Goal: Entertainment & Leisure: Consume media (video, audio)

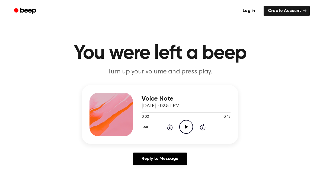
click at [186, 130] on icon "Play Audio" at bounding box center [186, 127] width 14 height 14
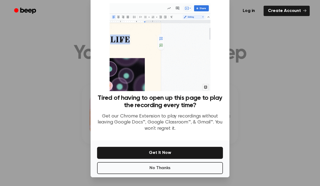
scroll to position [24, 0]
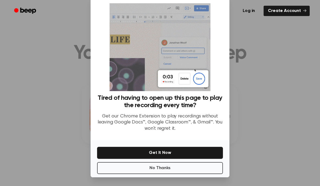
click at [175, 166] on button "No Thanks" at bounding box center [160, 168] width 126 height 12
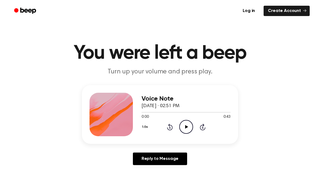
click at [187, 128] on icon "Play Audio" at bounding box center [186, 127] width 14 height 14
click at [171, 129] on icon at bounding box center [170, 126] width 6 height 7
click at [173, 127] on div "1.0x Rewind 5 seconds Pause Audio Skip 5 seconds" at bounding box center [186, 127] width 89 height 14
click at [173, 126] on div "1.0x Rewind 5 seconds Pause Audio Skip 5 seconds" at bounding box center [186, 127] width 89 height 14
click at [173, 125] on div "1.0x Rewind 5 seconds Pause Audio Skip 5 seconds" at bounding box center [186, 127] width 89 height 14
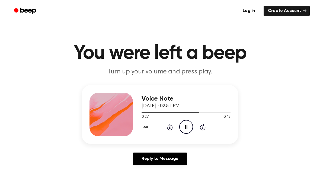
click at [174, 127] on div "1.0x Rewind 5 seconds Pause Audio Skip 5 seconds" at bounding box center [186, 127] width 89 height 14
click at [172, 127] on icon "Rewind 5 seconds" at bounding box center [170, 126] width 6 height 7
click at [170, 130] on icon at bounding box center [170, 126] width 6 height 7
click at [171, 130] on icon at bounding box center [170, 126] width 6 height 7
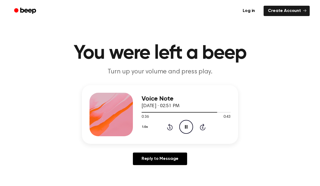
click at [186, 129] on icon "Pause Audio" at bounding box center [186, 127] width 14 height 14
